Goal: Information Seeking & Learning: Learn about a topic

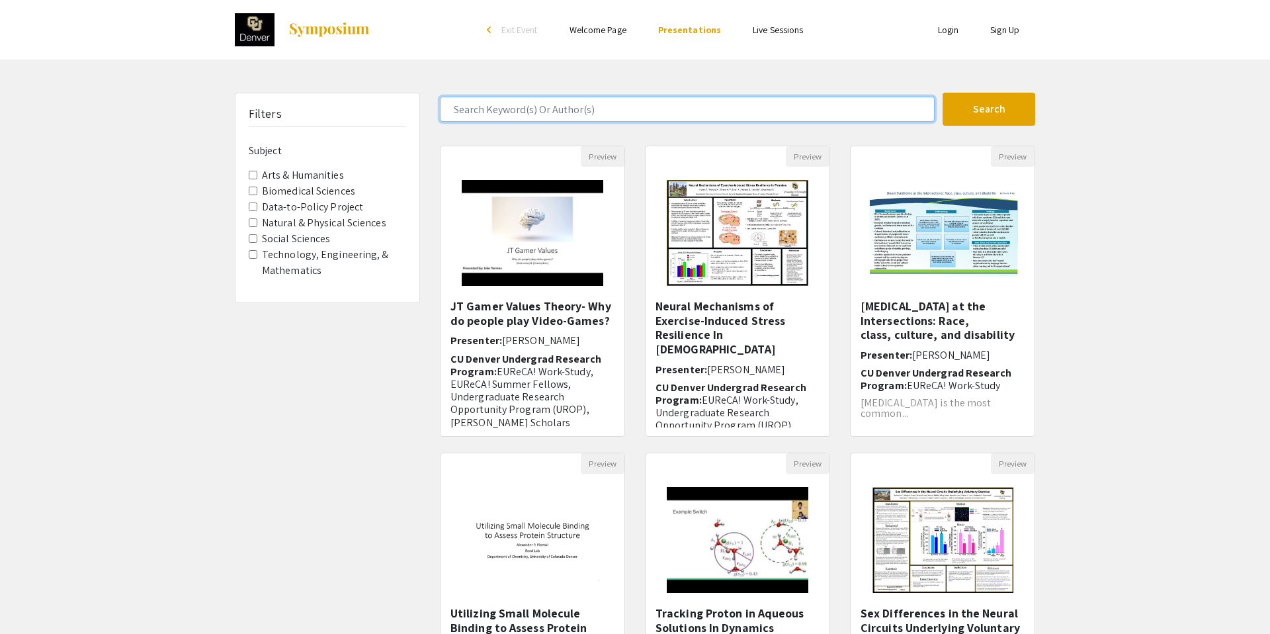
click at [581, 109] on input "Search Keyword(s) Or Author(s)" at bounding box center [687, 109] width 495 height 25
type input "nlp"
click at [943, 93] on button "Search" at bounding box center [989, 109] width 93 height 33
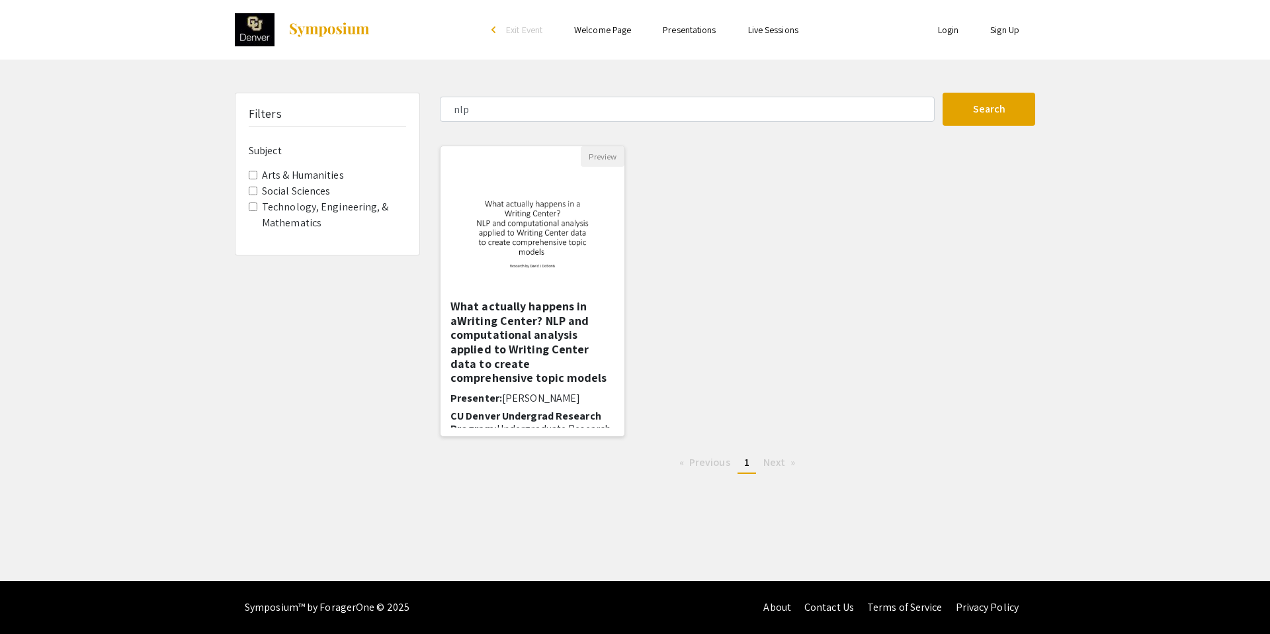
click at [557, 345] on h5 "What actually happens in aWriting Center? NLP and computational analysis applie…" at bounding box center [533, 342] width 164 height 86
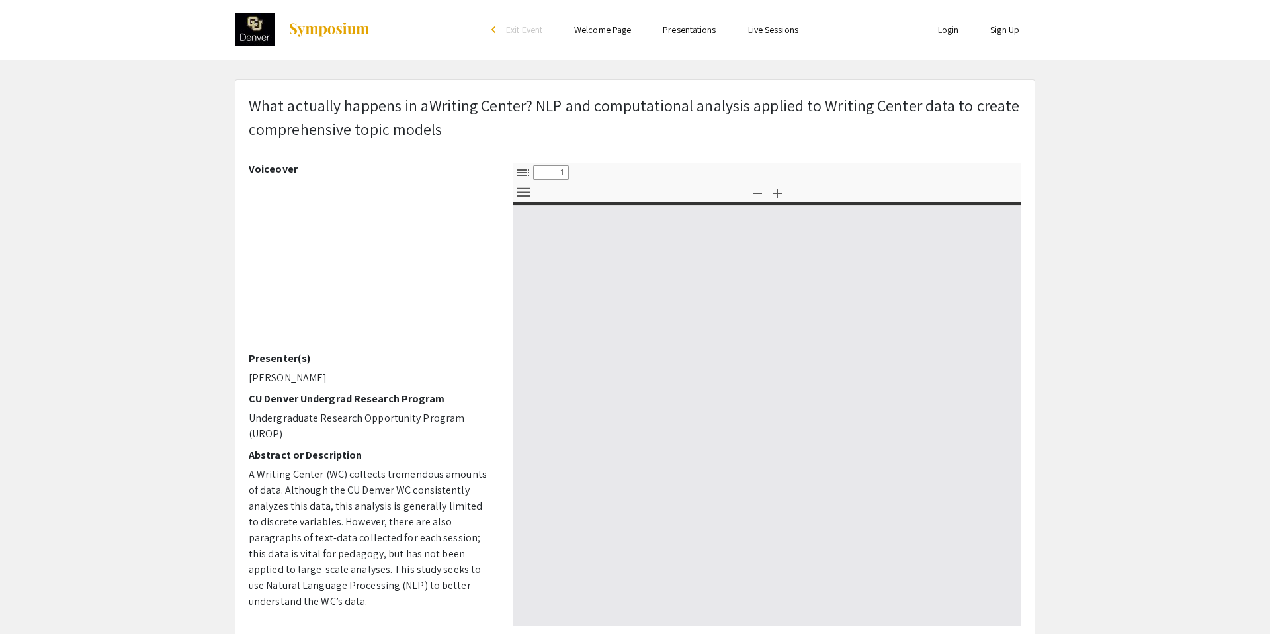
select select "custom"
type input "0"
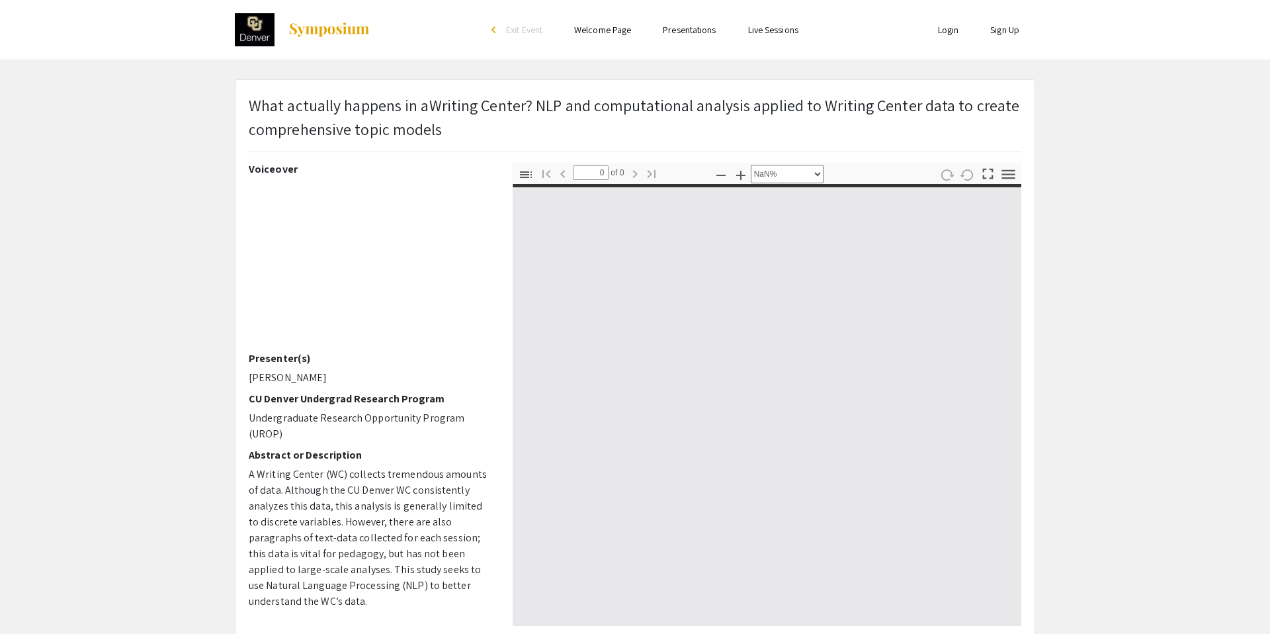
select select "auto"
type input "1"
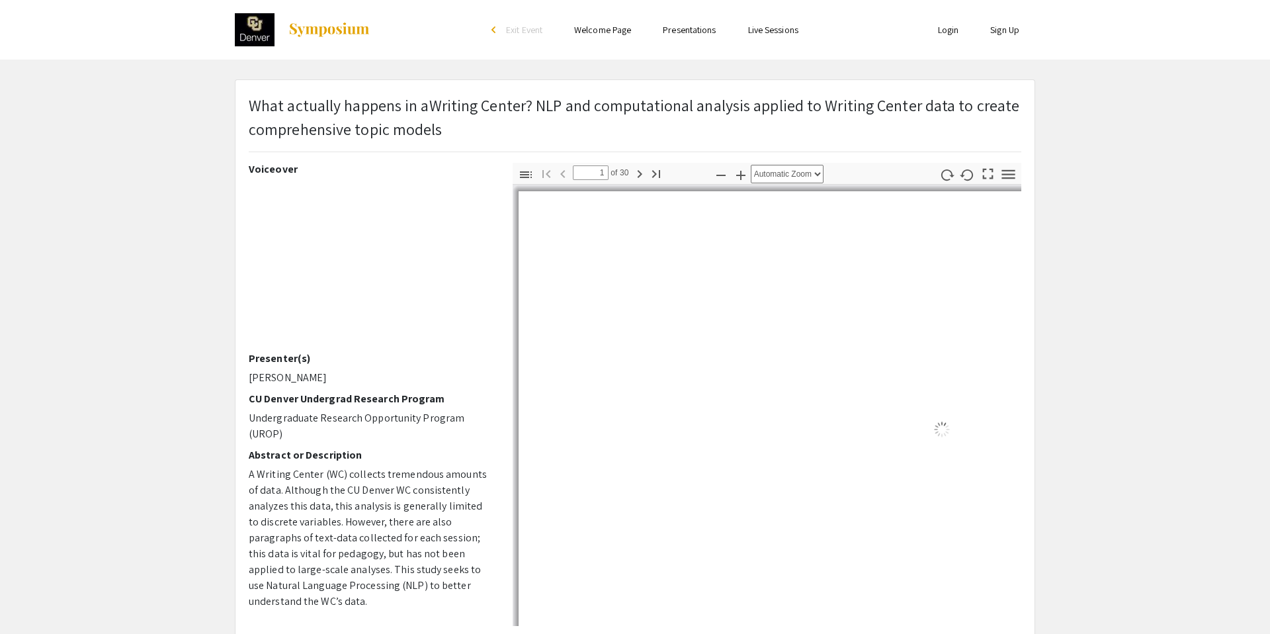
select select "auto"
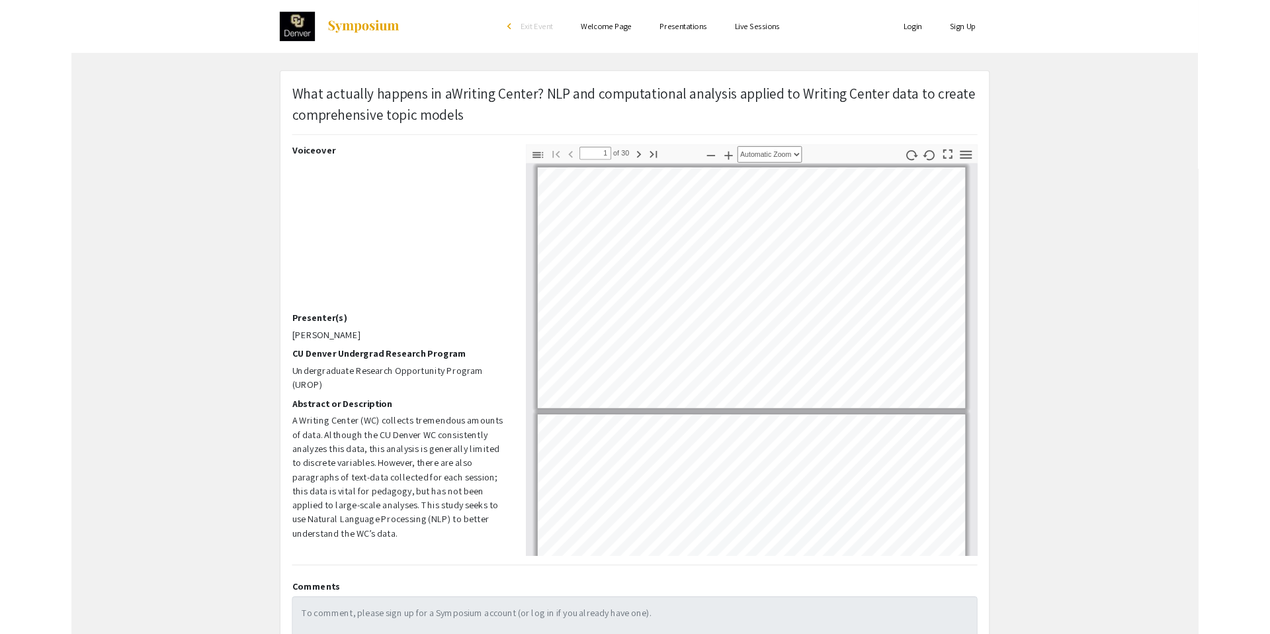
scroll to position [3, 0]
